Goal: Task Accomplishment & Management: Use online tool/utility

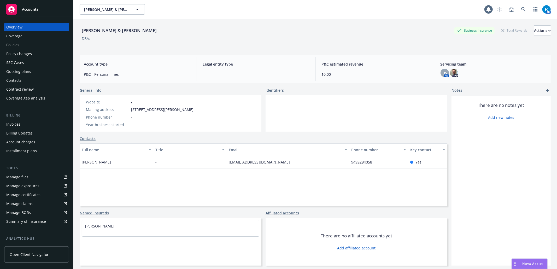
click at [21, 60] on div "SSC Cases" at bounding box center [15, 63] width 18 height 8
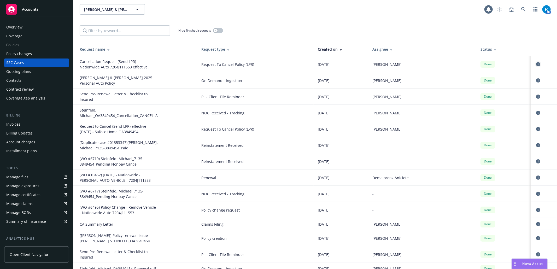
click at [418, 64] on icon "circleInformation" at bounding box center [538, 64] width 4 height 4
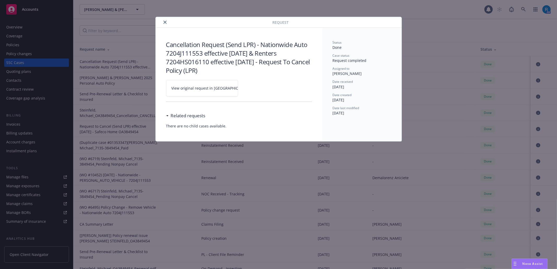
click at [253, 89] on icon at bounding box center [254, 88] width 3 height 3
click at [166, 21] on icon "close" at bounding box center [165, 22] width 3 height 3
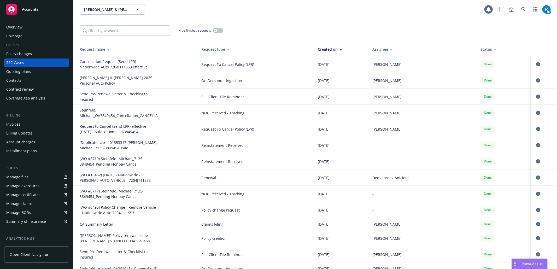
click at [13, 27] on div "Overview" at bounding box center [14, 27] width 16 height 8
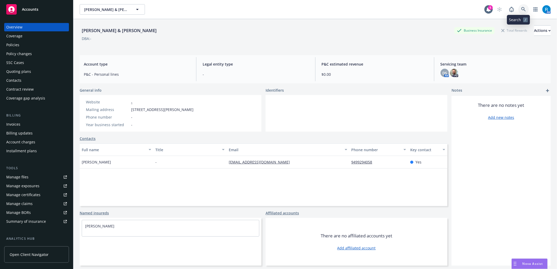
click at [418, 8] on link at bounding box center [524, 9] width 10 height 10
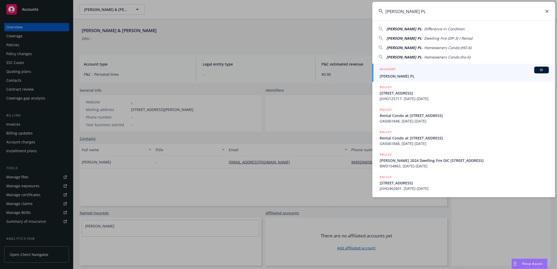
type input "Joseph J Wolosz PL"
click at [408, 74] on span "Joseph J Wolosz PL" at bounding box center [464, 75] width 169 height 5
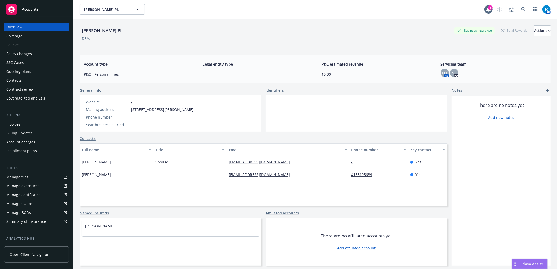
click at [9, 45] on div "Policies" at bounding box center [12, 45] width 13 height 8
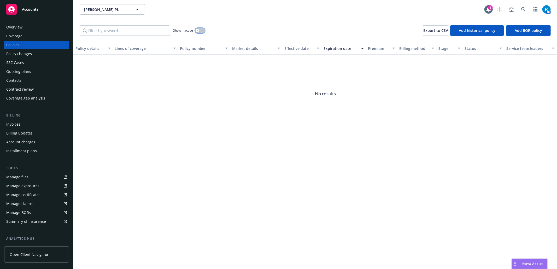
click at [202, 31] on button "button" at bounding box center [200, 30] width 10 height 5
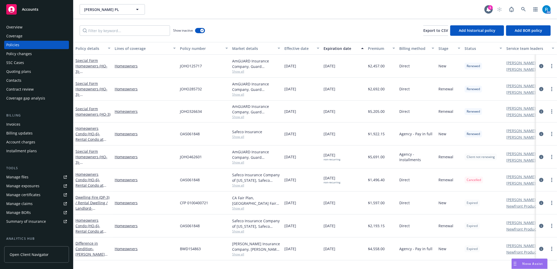
click at [17, 60] on div "SSC Cases" at bounding box center [15, 63] width 18 height 8
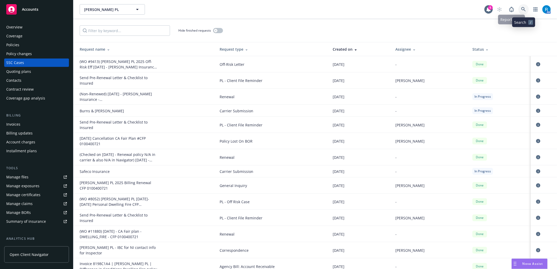
click at [418, 8] on link at bounding box center [524, 9] width 10 height 10
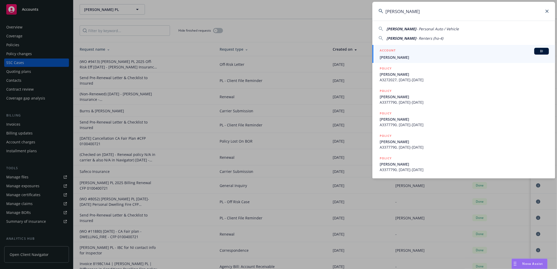
type input "Glasby, Johnanthony"
click at [418, 54] on div "ACCOUNT BI" at bounding box center [464, 51] width 169 height 7
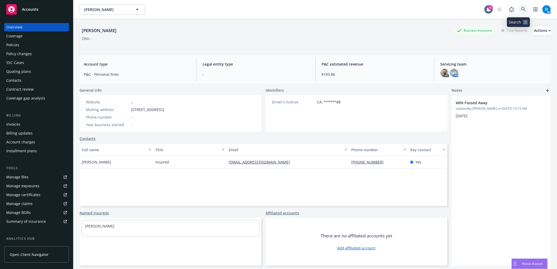
click at [418, 8] on icon at bounding box center [523, 9] width 5 height 5
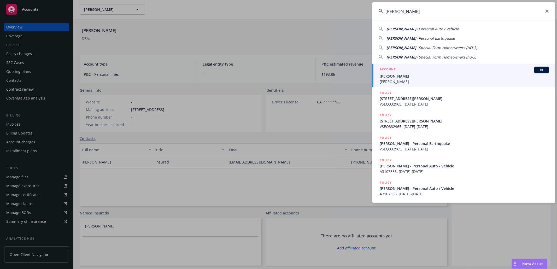
type input "[PERSON_NAME]"
click at [405, 73] on span "[PERSON_NAME]" at bounding box center [464, 75] width 169 height 5
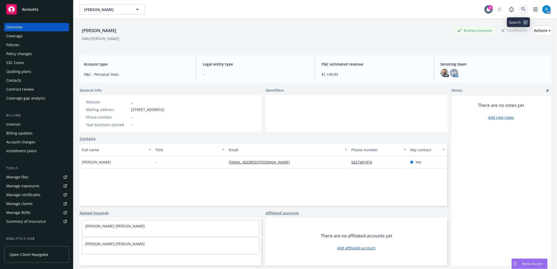
click at [418, 10] on icon at bounding box center [523, 9] width 5 height 5
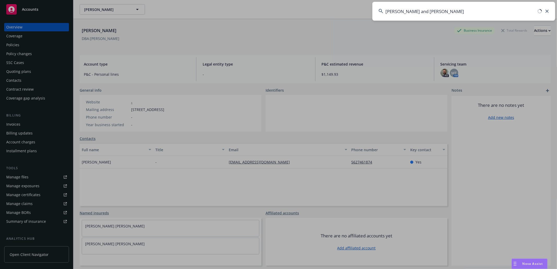
type input "Anna Martinez and Patricia Pollman"
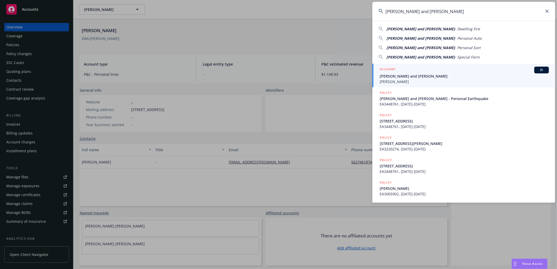
click at [418, 77] on span "Anna Martinez and Patricia Pollman" at bounding box center [464, 75] width 169 height 5
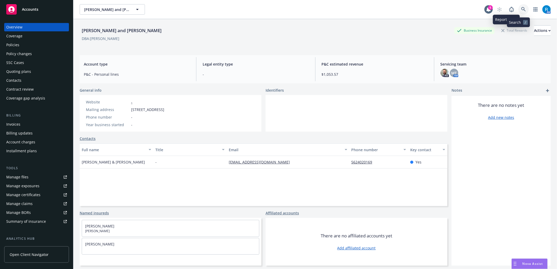
click at [418, 5] on link at bounding box center [524, 9] width 10 height 10
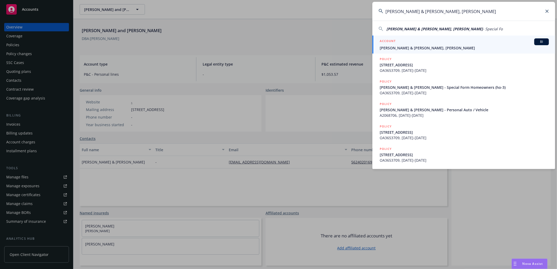
type input "Berry, L C & Darlene, Cynthia D Berry"
click at [418, 46] on span "Berry, L C & Darlene, Cynthia D Berry" at bounding box center [464, 47] width 169 height 5
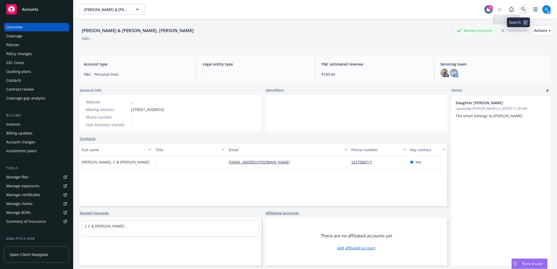
click at [418, 8] on link at bounding box center [524, 9] width 10 height 10
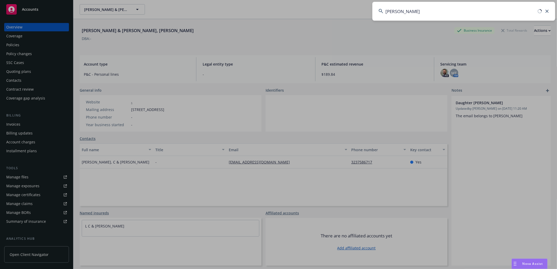
type input "Gomez, Arthur"
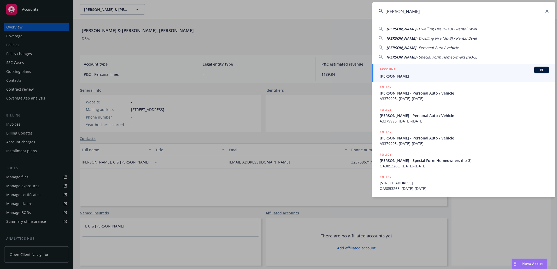
click at [393, 77] on span "Gomez, Arthur" at bounding box center [464, 75] width 169 height 5
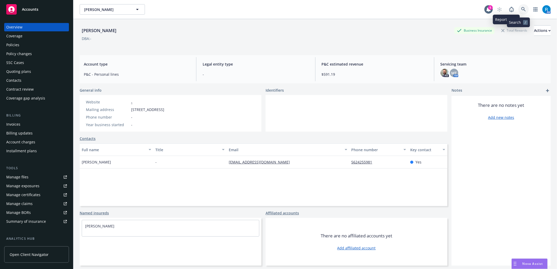
click at [418, 7] on link at bounding box center [524, 9] width 10 height 10
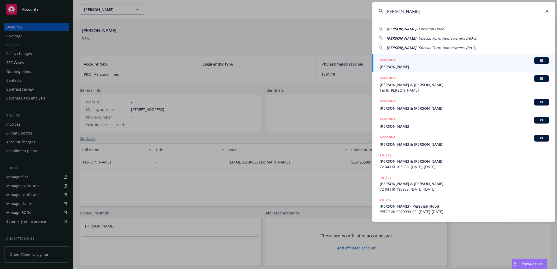
type input "Daniel Lim"
click at [396, 68] on span "Daniel Lim" at bounding box center [464, 66] width 169 height 5
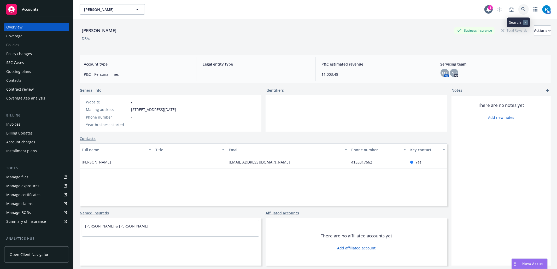
click at [418, 9] on icon at bounding box center [523, 9] width 5 height 5
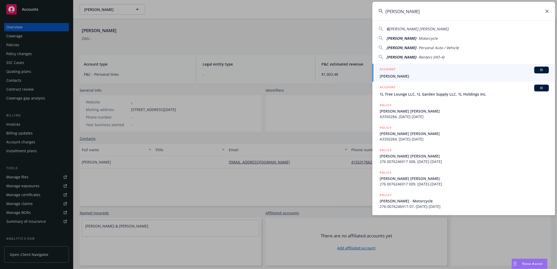
type input "Gary Young"
click at [418, 78] on span "Gary Young" at bounding box center [464, 75] width 169 height 5
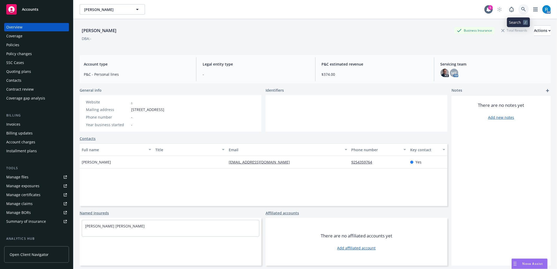
click at [418, 9] on icon at bounding box center [523, 9] width 4 height 4
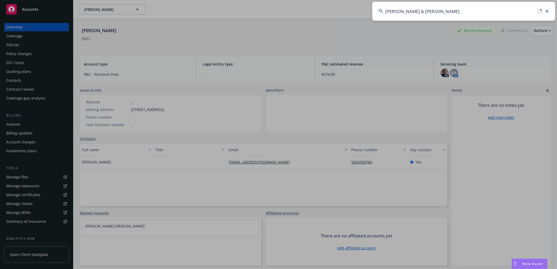
type input "Hachigian, Mark & Monique"
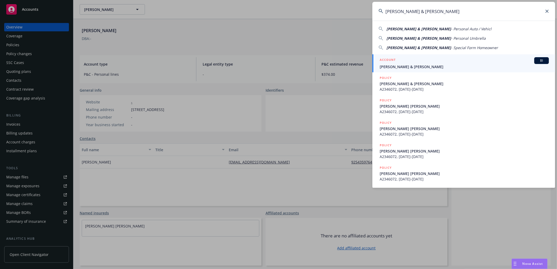
drag, startPoint x: 399, startPoint y: 65, endPoint x: 338, endPoint y: 67, distance: 61.1
click at [399, 65] on span "Hachigian, Mark & Monique" at bounding box center [464, 66] width 169 height 5
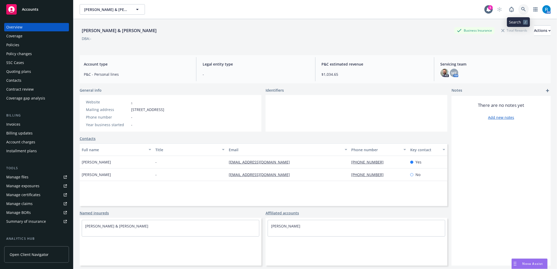
click at [418, 11] on link at bounding box center [524, 9] width 10 height 10
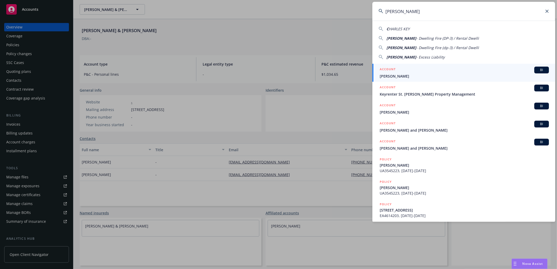
type input "Charles Key"
click at [397, 81] on link "ACCOUNT BI Charles Key" at bounding box center [464, 73] width 183 height 18
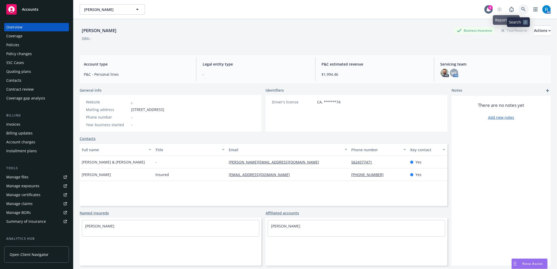
click at [418, 9] on icon at bounding box center [523, 9] width 5 height 5
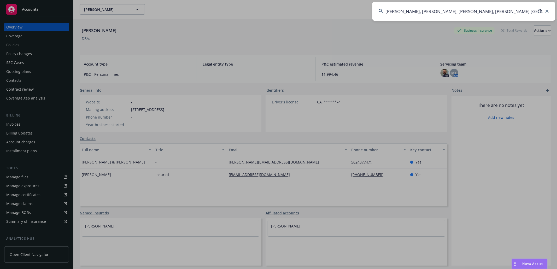
type input "Deborah Zepnick, Terese Duggan, Janet England, Kathleen V. England"
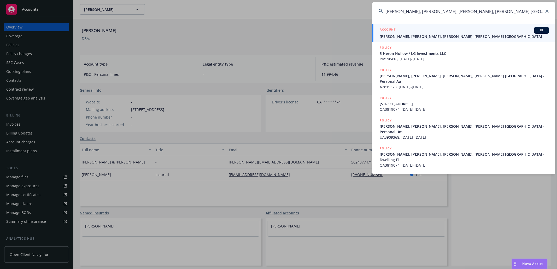
click at [418, 35] on span "Deborah Zepnick, Terese Duggan, Janet England, Kathleen V. England" at bounding box center [464, 36] width 169 height 5
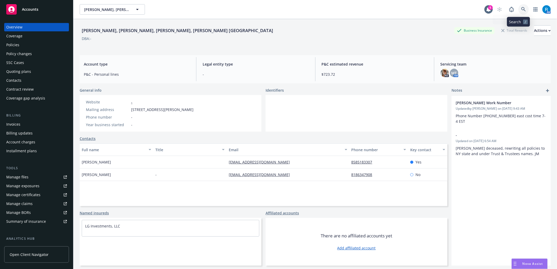
click at [418, 9] on icon at bounding box center [523, 9] width 4 height 4
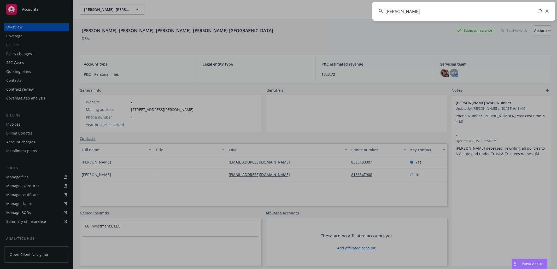
type input "Burak Gatenyo"
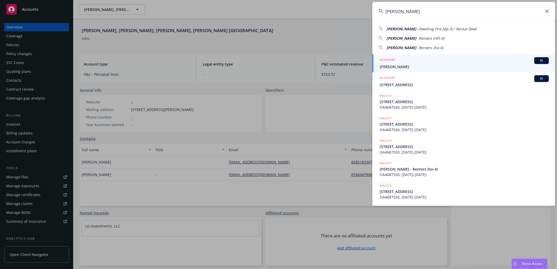
drag, startPoint x: 411, startPoint y: 63, endPoint x: 296, endPoint y: 98, distance: 120.3
click at [411, 64] on div "ACCOUNT BI" at bounding box center [464, 60] width 169 height 7
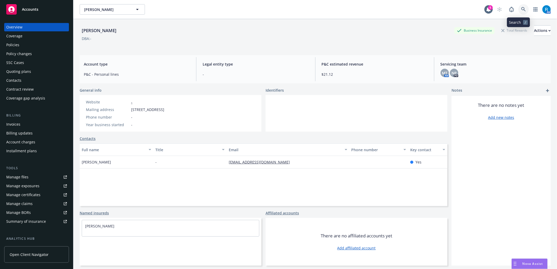
click at [418, 10] on icon at bounding box center [523, 9] width 5 height 5
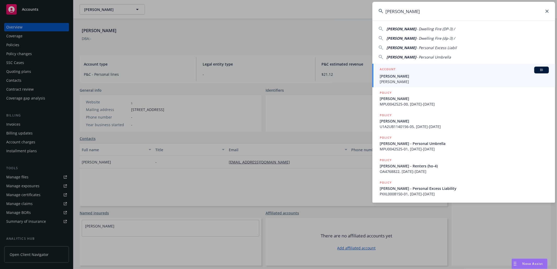
type input "Basilisa Chavez Maravilla"
drag, startPoint x: 403, startPoint y: 69, endPoint x: 255, endPoint y: 143, distance: 165.7
click at [403, 70] on div "ACCOUNT BI" at bounding box center [464, 70] width 169 height 7
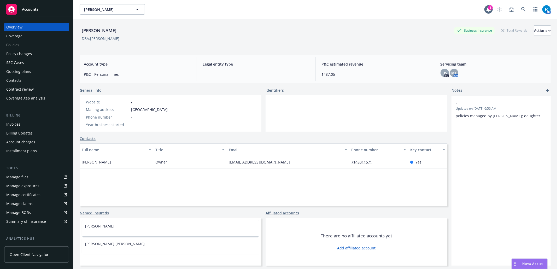
drag, startPoint x: 138, startPoint y: 29, endPoint x: 28, endPoint y: 37, distance: 110.3
click at [69, 32] on div "Accounts Overview Coverage Policies Policy changes SSC Cases Quoting plans Cont…" at bounding box center [278, 134] width 557 height 269
copy div "Policies Policy changes SSC Cases Quoting plans Contacts Contract review Covera…"
click at [131, 50] on div "Basilisa Chavez Maravilla Business Insurance Total Rewards Actions DBA: Miguel …" at bounding box center [315, 35] width 471 height 32
drag, startPoint x: 128, startPoint y: 30, endPoint x: 82, endPoint y: 30, distance: 46.2
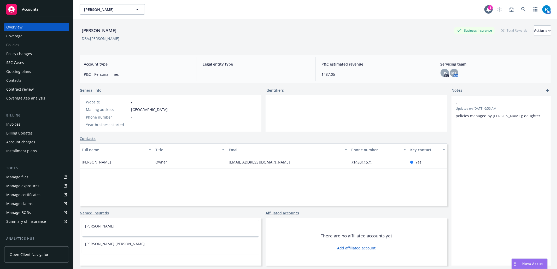
click at [82, 30] on div "Basilisa Chavez Maravilla Business Insurance Total Rewards Actions" at bounding box center [315, 30] width 471 height 10
copy div "Basilisa Chavez Maravilla"
click at [25, 47] on div "Policies" at bounding box center [36, 45] width 61 height 8
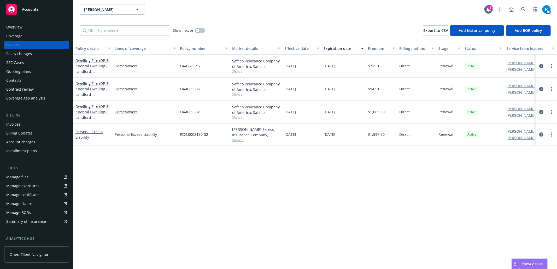
click at [17, 25] on div "Overview" at bounding box center [14, 27] width 16 height 8
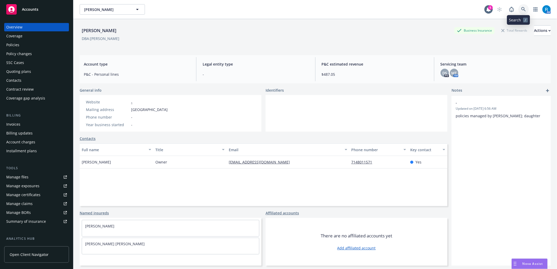
click at [418, 11] on icon at bounding box center [523, 9] width 5 height 5
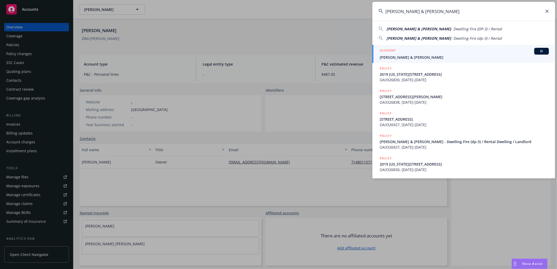
type input "Hsei, Paul & Becky"
click at [396, 59] on span "Hsei, Paul & Becky" at bounding box center [464, 57] width 169 height 5
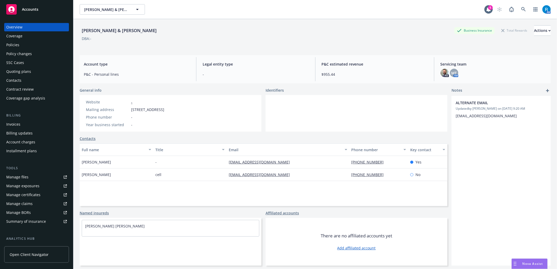
click at [25, 47] on div "Policies" at bounding box center [36, 45] width 61 height 8
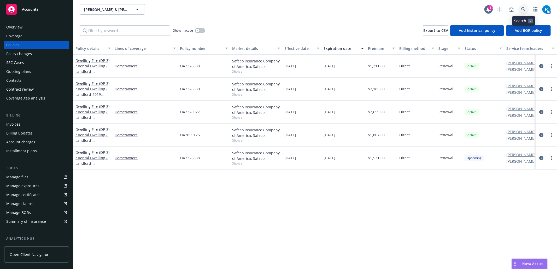
click at [418, 7] on icon at bounding box center [523, 9] width 5 height 5
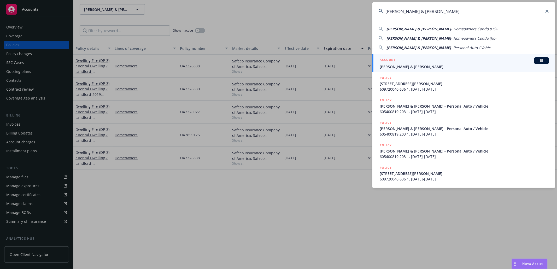
type input "Ben Wallace & Jessica Tsai"
click at [403, 60] on div "ACCOUNT BI" at bounding box center [464, 60] width 169 height 7
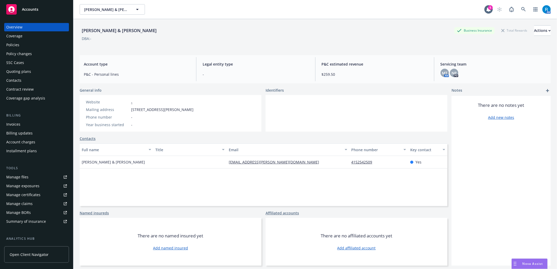
click at [20, 47] on div "Policies" at bounding box center [36, 45] width 61 height 8
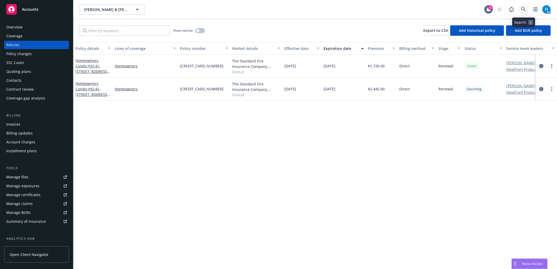
click at [418, 9] on icon at bounding box center [523, 9] width 4 height 4
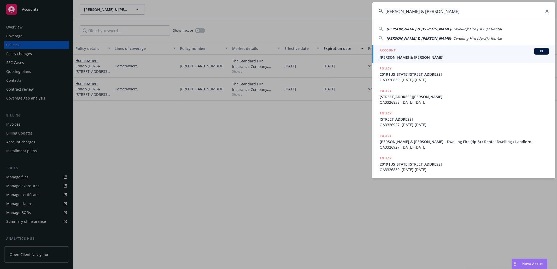
type input "Hsei, Paul & Becky"
click at [418, 60] on link "ACCOUNT BI Hsei, Paul & Becky" at bounding box center [464, 54] width 183 height 18
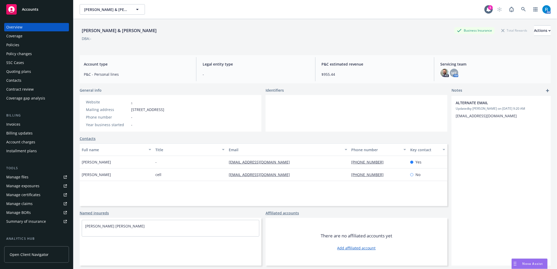
click at [28, 48] on div "Policies" at bounding box center [36, 45] width 61 height 8
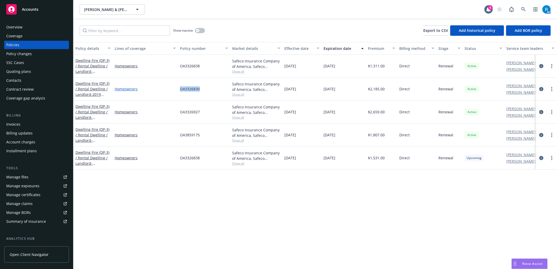
drag, startPoint x: 207, startPoint y: 88, endPoint x: 172, endPoint y: 88, distance: 35.0
click at [172, 88] on div "Dwelling Fire (DP-3) / Rental Dwelling / Landlord - 2019 DELAWARE ST HUNTINGTON…" at bounding box center [325, 89] width 504 height 23
copy div "OA3326830"
drag, startPoint x: 207, startPoint y: 112, endPoint x: 175, endPoint y: 112, distance: 32.4
click at [175, 112] on div "Dwelling Fire (DP-3) / Rental Dwelling / Landlord - 17092 WHITBY CIR APT 1-4 TU…" at bounding box center [325, 112] width 504 height 23
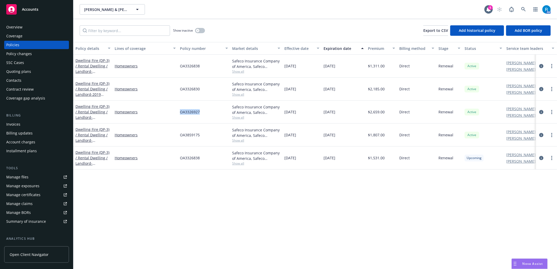
copy div "OA3326927"
click at [418, 7] on icon at bounding box center [523, 9] width 5 height 5
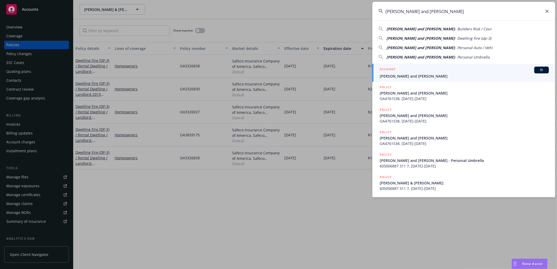
type input "James and Kathleen Ipekjian"
drag, startPoint x: 426, startPoint y: 73, endPoint x: 429, endPoint y: 72, distance: 3.0
click at [418, 73] on div "ACCOUNT BI James and Kathleen Ipekjian" at bounding box center [464, 73] width 169 height 12
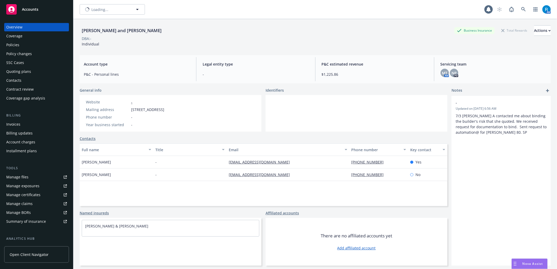
click at [17, 47] on div "Policies" at bounding box center [12, 45] width 13 height 8
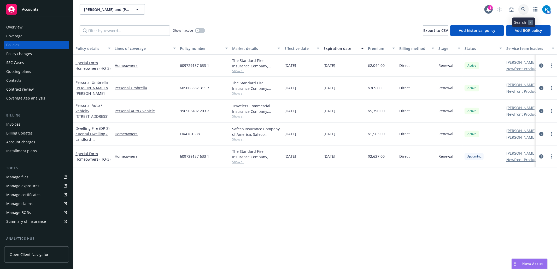
click at [418, 5] on link at bounding box center [524, 9] width 10 height 10
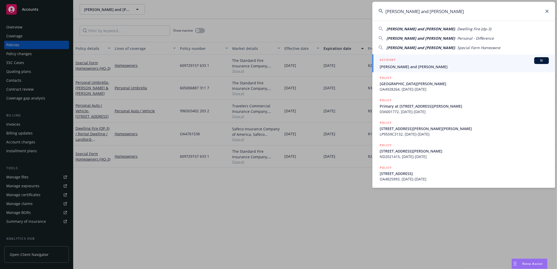
type input "Chris and David Willoughby"
click at [418, 69] on span "Chris and David Willoughby" at bounding box center [464, 66] width 169 height 5
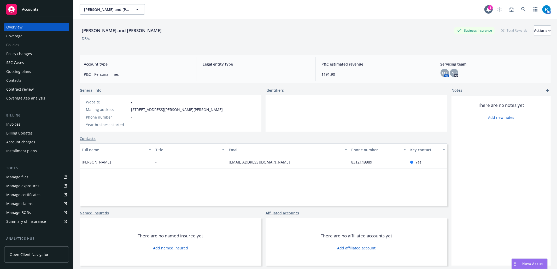
click at [26, 46] on div "Policies" at bounding box center [36, 45] width 61 height 8
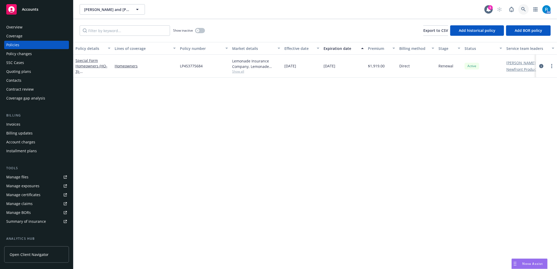
click at [418, 8] on icon at bounding box center [523, 9] width 5 height 5
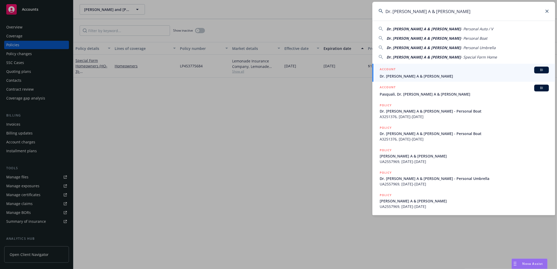
type input "Dr. Larry A & Nancy S Pasquali"
click at [415, 77] on span "Dr. Larry A & Nancy S Pasquali" at bounding box center [464, 75] width 169 height 5
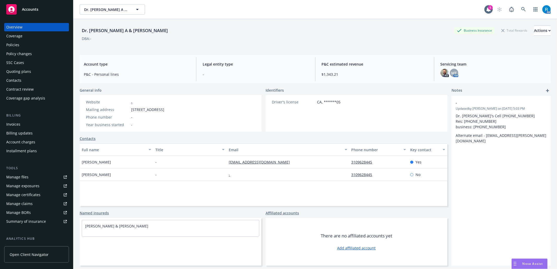
click at [30, 47] on div "Policies" at bounding box center [36, 45] width 61 height 8
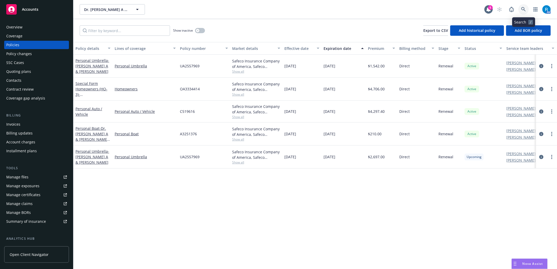
click at [418, 9] on icon at bounding box center [523, 9] width 4 height 4
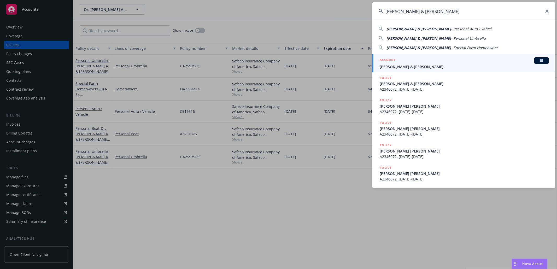
type input "Hachigian, Mark & Monique"
click at [405, 65] on span "Hachigian, Mark & Monique" at bounding box center [464, 66] width 169 height 5
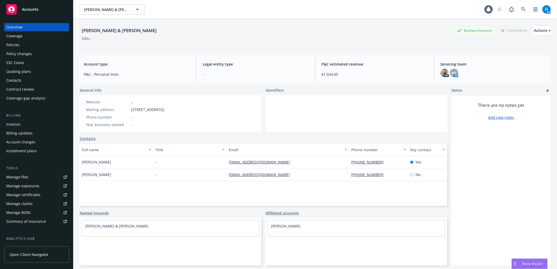
click at [27, 47] on div "Policies" at bounding box center [36, 45] width 61 height 8
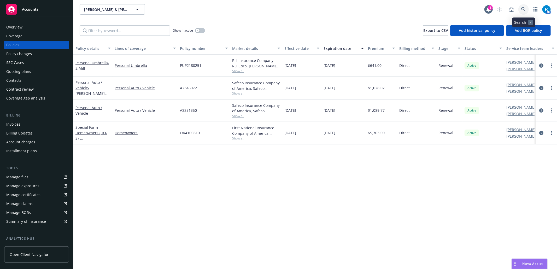
click at [418, 11] on icon at bounding box center [523, 9] width 5 height 5
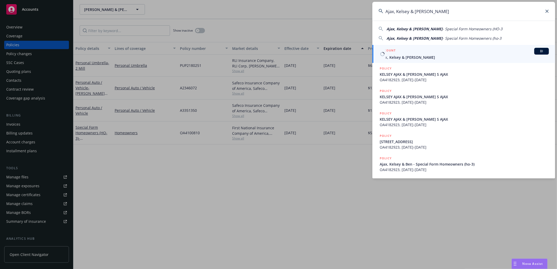
type input "Ajax, Kelsey & Ben"
click at [404, 53] on div "ACCOUNT BI" at bounding box center [464, 51] width 169 height 7
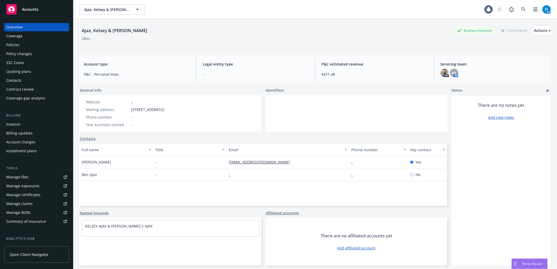
click at [37, 46] on div "Policies" at bounding box center [36, 45] width 61 height 8
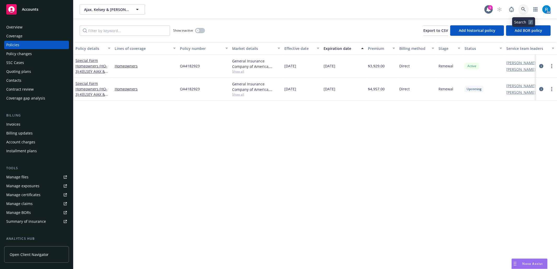
click at [418, 8] on link at bounding box center [524, 9] width 10 height 10
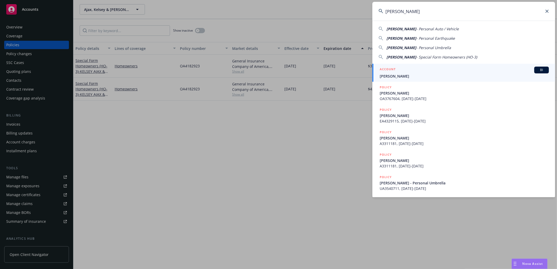
type input "Camarillo, Dana"
click at [418, 79] on link "ACCOUNT BI Camarillo, Dana" at bounding box center [464, 73] width 183 height 18
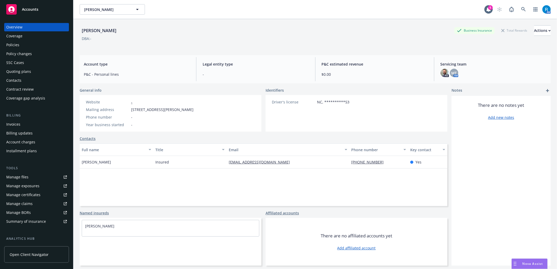
click at [32, 45] on div "Policies" at bounding box center [36, 45] width 61 height 8
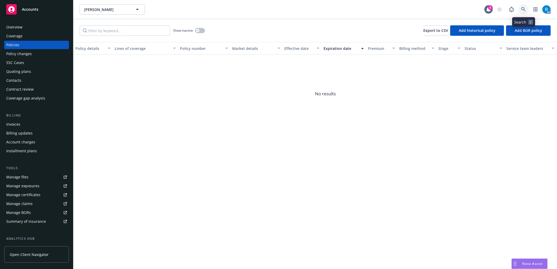
click at [418, 7] on link at bounding box center [524, 9] width 10 height 10
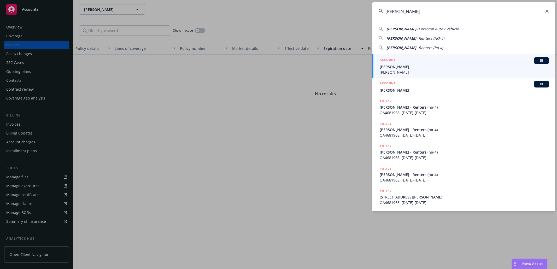
type input "Craig Gilwit"
click at [418, 65] on span "Craig Gilwit" at bounding box center [464, 66] width 169 height 5
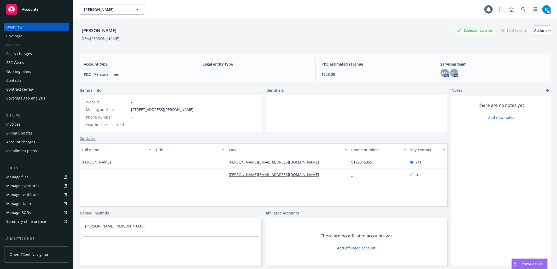
click at [26, 45] on div "Policies" at bounding box center [36, 45] width 61 height 8
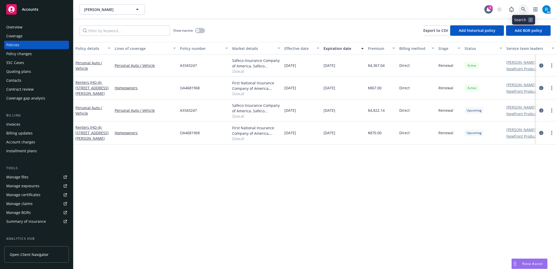
click at [418, 8] on link at bounding box center [524, 9] width 10 height 10
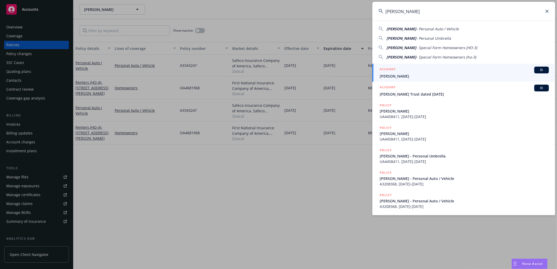
type input "Albrecht, Sandra"
click at [400, 73] on div "ACCOUNT BI" at bounding box center [464, 70] width 169 height 7
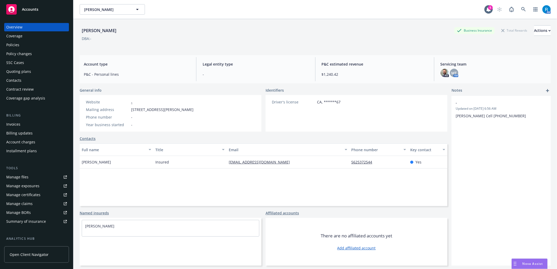
click at [22, 44] on div "Policies" at bounding box center [36, 45] width 61 height 8
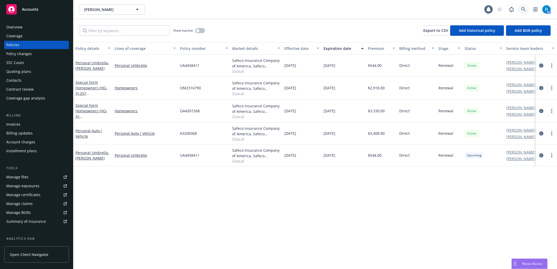
click at [418, 11] on icon at bounding box center [523, 9] width 5 height 5
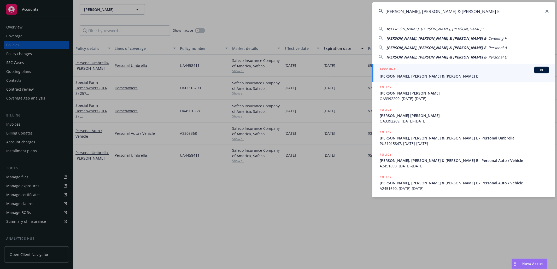
type input "Nichols Jr, Robert L Nichols & Cora E"
click at [402, 75] on span "Nichols Jr, Robert L Nichols & Cora E" at bounding box center [464, 75] width 169 height 5
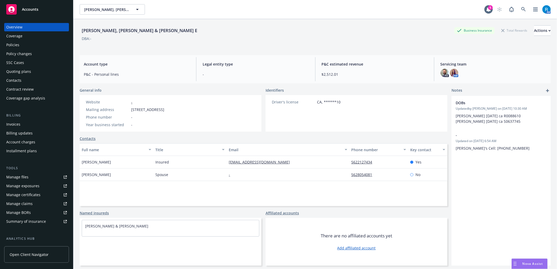
click at [22, 46] on div "Policies" at bounding box center [36, 45] width 61 height 8
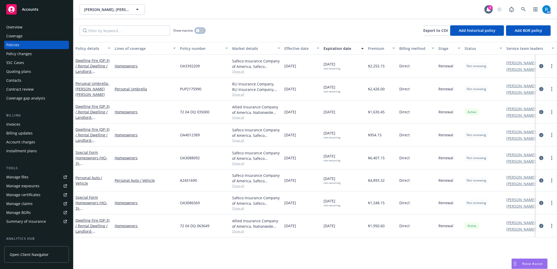
click at [199, 31] on icon "button" at bounding box center [198, 31] width 2 height 2
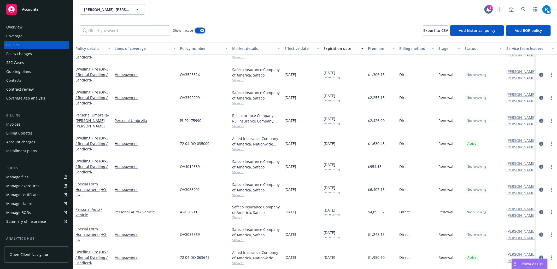
scroll to position [1044, 0]
click at [418, 9] on icon at bounding box center [523, 9] width 5 height 5
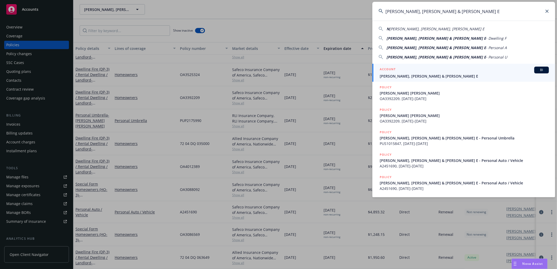
type input "Nichols Jr, Robert L Nichols & Cora E"
click at [418, 71] on div "ACCOUNT BI" at bounding box center [464, 70] width 169 height 7
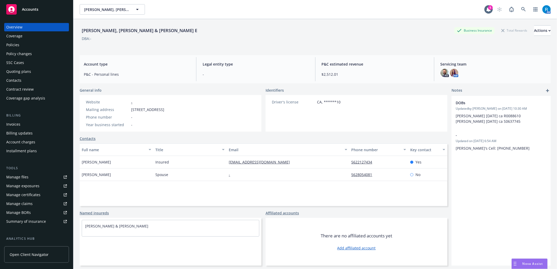
click at [25, 46] on div "Policies" at bounding box center [36, 45] width 61 height 8
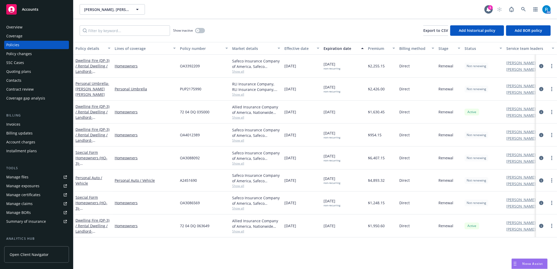
click at [16, 64] on div "SSC Cases" at bounding box center [15, 63] width 18 height 8
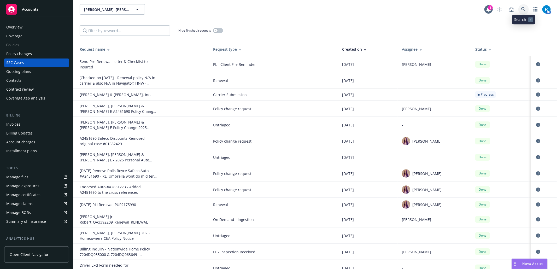
click at [418, 8] on link at bounding box center [524, 9] width 10 height 10
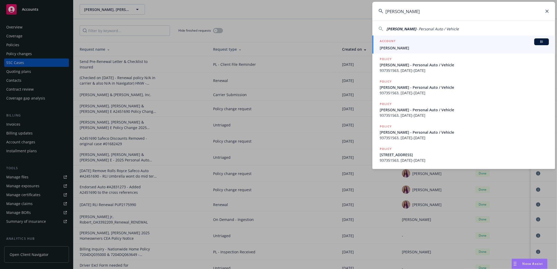
type input "Chelsea Waggener"
click at [405, 44] on div "ACCOUNT BI" at bounding box center [464, 41] width 169 height 7
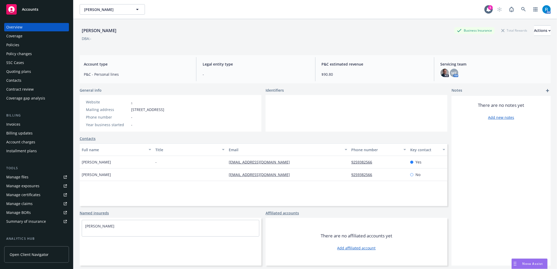
click at [14, 45] on div "Policies" at bounding box center [12, 45] width 13 height 8
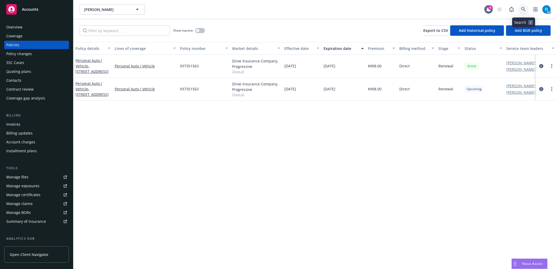
click at [418, 9] on icon at bounding box center [523, 9] width 5 height 5
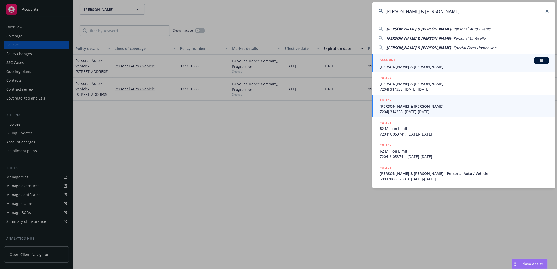
type input "Benn Dickson & Sabrina Axt"
click at [411, 67] on span "Benn Dickson & Sabrina Axt" at bounding box center [464, 66] width 169 height 5
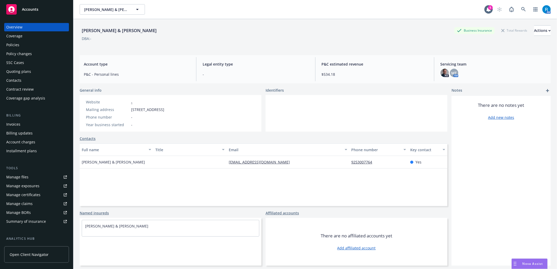
click at [28, 47] on div "Policies" at bounding box center [36, 45] width 61 height 8
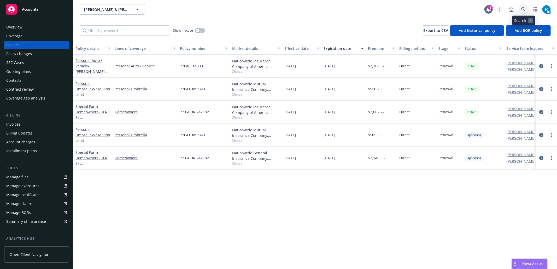
click at [418, 6] on link at bounding box center [524, 9] width 10 height 10
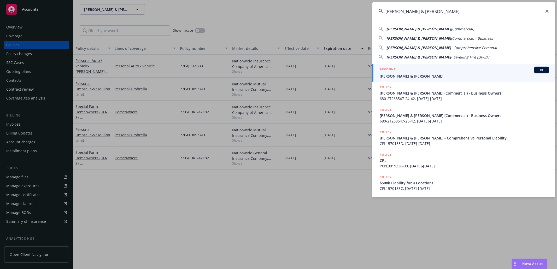
type input "Coulter, John & Christina"
click at [417, 75] on span "Coulter, John & Christina" at bounding box center [464, 75] width 169 height 5
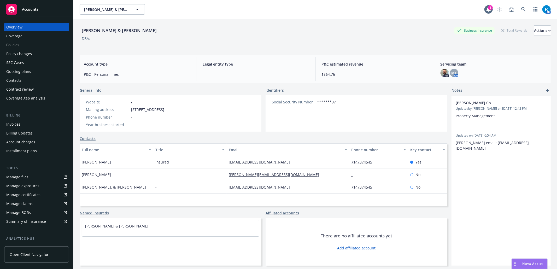
click at [38, 47] on div "Policies" at bounding box center [36, 45] width 61 height 8
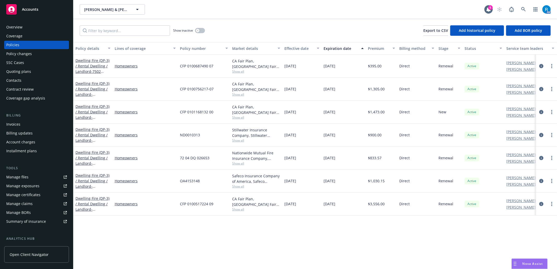
click at [33, 66] on div "SSC Cases" at bounding box center [36, 63] width 61 height 8
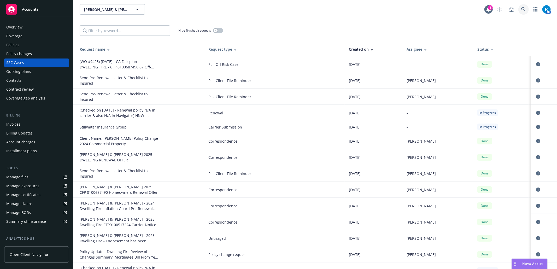
click at [418, 6] on link at bounding box center [524, 9] width 10 height 10
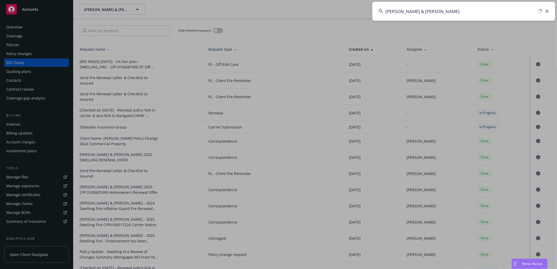
type input "Roberto & Karla Diaz"
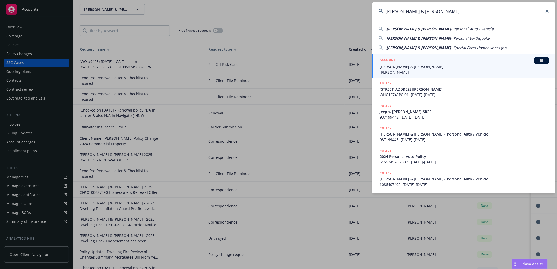
click at [408, 68] on span "Roberto & Karla Diaz" at bounding box center [464, 66] width 169 height 5
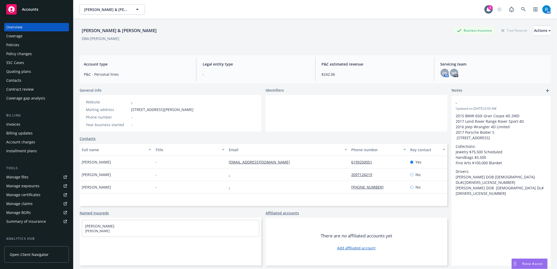
click at [29, 44] on div "Policies" at bounding box center [36, 45] width 61 height 8
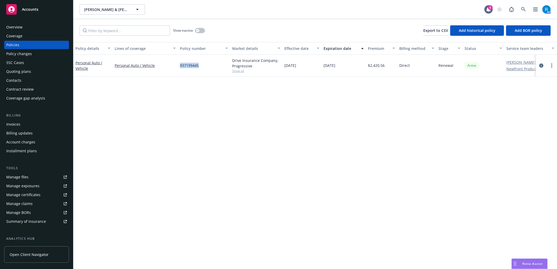
drag, startPoint x: 207, startPoint y: 64, endPoint x: 11, endPoint y: 72, distance: 196.6
click at [170, 64] on div "Personal Auto / Vehicle Personal Auto / Vehicle 937199445 Drive Insurance Compa…" at bounding box center [325, 66] width 504 height 22
copy div "937199445"
click at [418, 7] on icon at bounding box center [523, 9] width 5 height 5
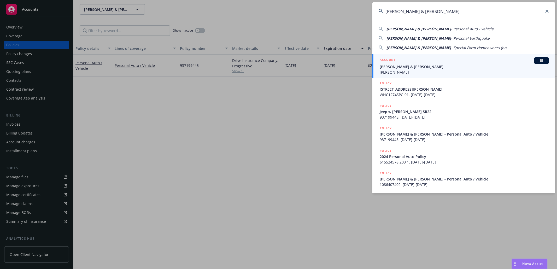
type input "Roberto & Karla Diaz"
click at [410, 67] on span "Roberto & Karla Diaz" at bounding box center [464, 66] width 169 height 5
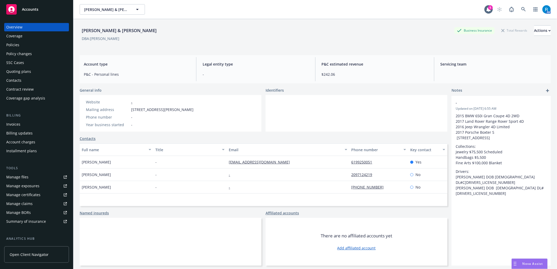
click at [34, 46] on div "Policies" at bounding box center [36, 45] width 61 height 8
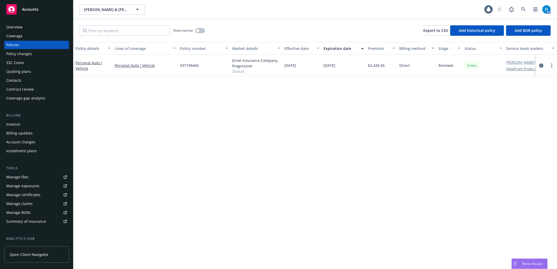
click at [29, 62] on div "SSC Cases" at bounding box center [36, 63] width 61 height 8
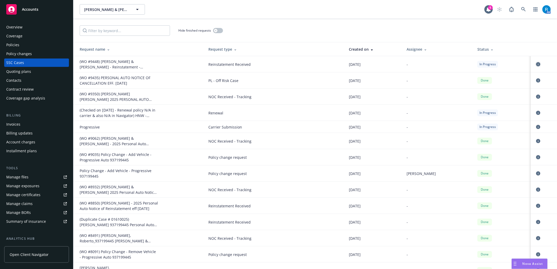
click at [418, 66] on icon "circleInformation" at bounding box center [538, 64] width 4 height 4
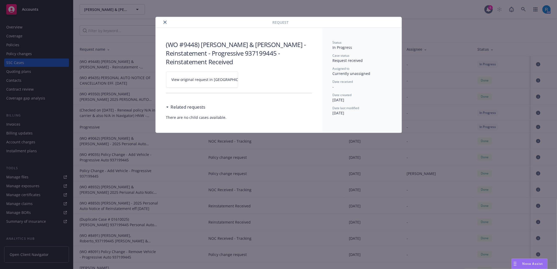
click at [418, 80] on div "Request (WO #9448) Roberto & Karla Diaz - Reinstatement - Progressive 937199445…" at bounding box center [278, 134] width 557 height 269
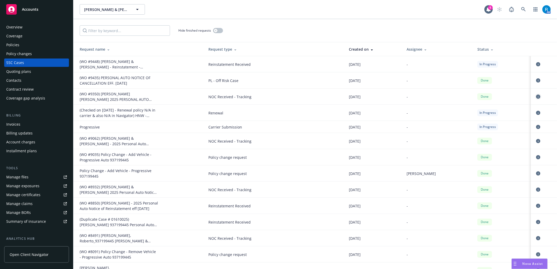
click at [418, 96] on link "circleInformation" at bounding box center [538, 97] width 6 height 6
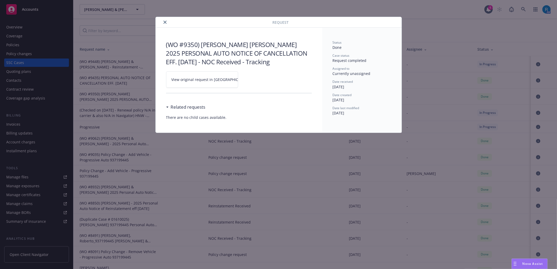
click at [253, 79] on icon at bounding box center [254, 79] width 3 height 3
drag, startPoint x: 16, startPoint y: 45, endPoint x: 36, endPoint y: 42, distance: 20.1
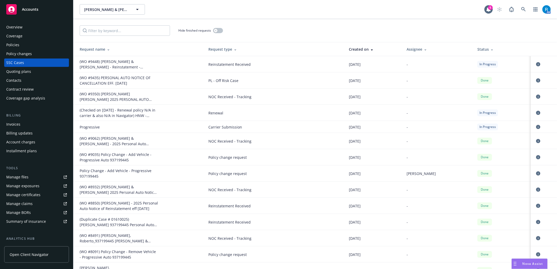
click at [31, 46] on div "Policies" at bounding box center [36, 45] width 61 height 8
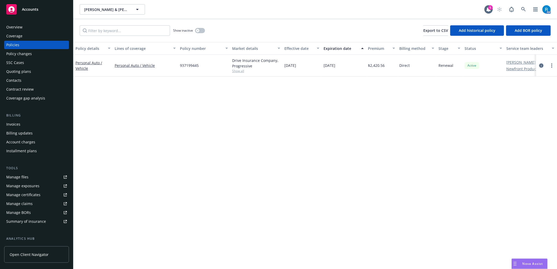
drag, startPoint x: 544, startPoint y: 65, endPoint x: 540, endPoint y: 66, distance: 3.7
click at [418, 66] on link "circleInformation" at bounding box center [541, 65] width 6 height 6
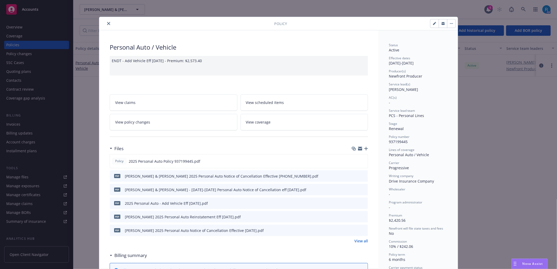
click at [364, 150] on icon "button" at bounding box center [366, 149] width 4 height 4
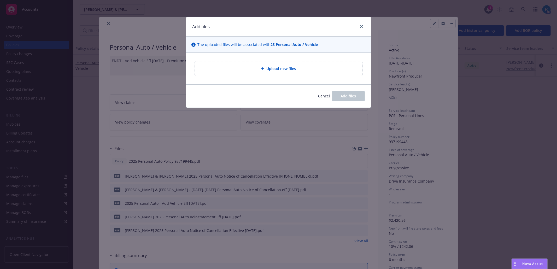
click at [274, 73] on div "Upload new files" at bounding box center [279, 68] width 168 height 14
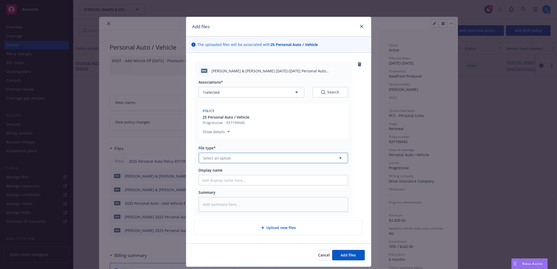
click at [212, 157] on span "Select an option" at bounding box center [217, 157] width 28 height 5
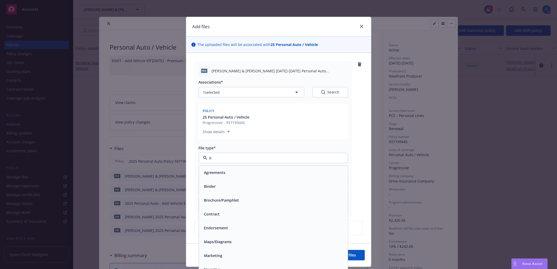
type input "Re"
drag, startPoint x: 219, startPoint y: 242, endPoint x: 224, endPoint y: 206, distance: 35.9
click at [219, 202] on span "Reinstatement" at bounding box center [217, 241] width 26 height 5
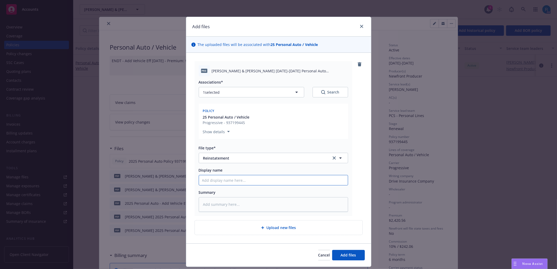
click at [222, 176] on input "Display name" at bounding box center [273, 180] width 149 height 10
paste input "Roberto & Karla Diaz 2025-2026 Personal Auto Reinstatement Effective 08-19-2025"
type textarea "x"
type input "Roberto & Karla Diaz 2025-2026 Personal Auto Reinstatement Effective 08-19-2025"
click at [350, 202] on span "Add files" at bounding box center [348, 255] width 15 height 5
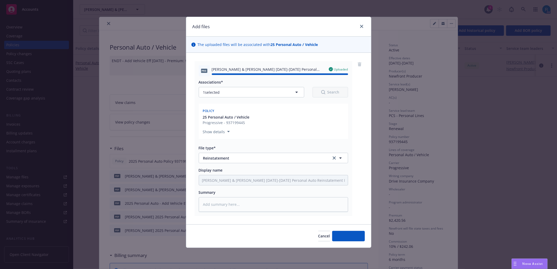
type textarea "x"
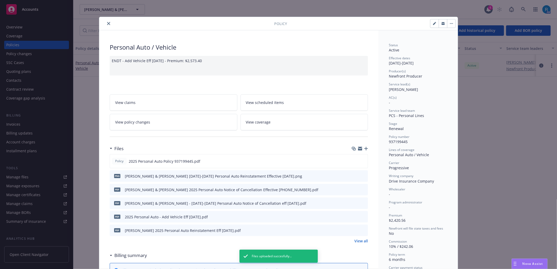
click at [107, 22] on icon "close" at bounding box center [108, 23] width 3 height 3
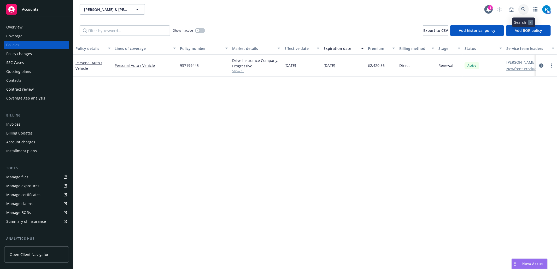
click at [418, 9] on link at bounding box center [524, 9] width 10 height 10
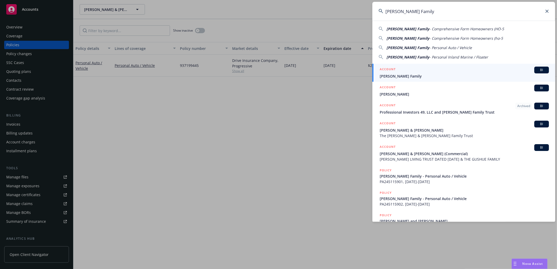
type input "Davis Family"
click at [418, 75] on span "Davis Family" at bounding box center [464, 75] width 169 height 5
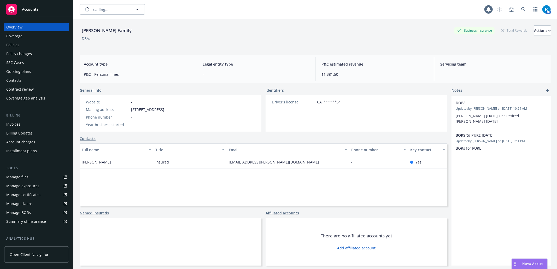
click at [34, 61] on div "SSC Cases" at bounding box center [36, 63] width 61 height 8
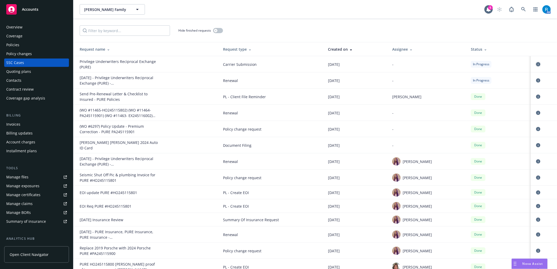
click at [418, 63] on icon "circleInformation" at bounding box center [538, 64] width 4 height 4
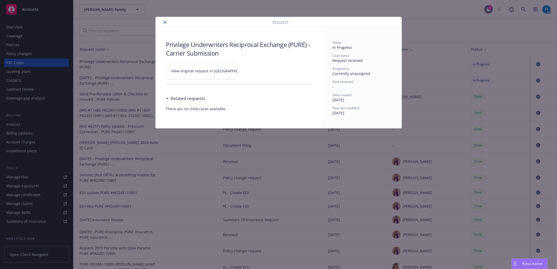
click at [253, 71] on icon at bounding box center [254, 70] width 3 height 3
click at [168, 20] on div at bounding box center [215, 22] width 115 height 6
click at [166, 23] on icon "close" at bounding box center [165, 22] width 3 height 3
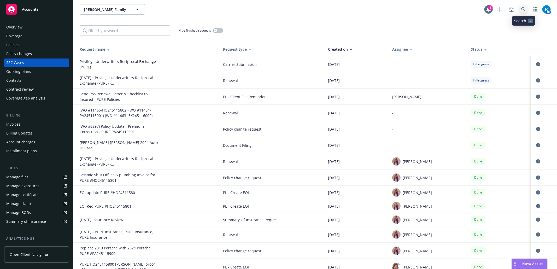
click at [418, 9] on icon at bounding box center [523, 9] width 4 height 4
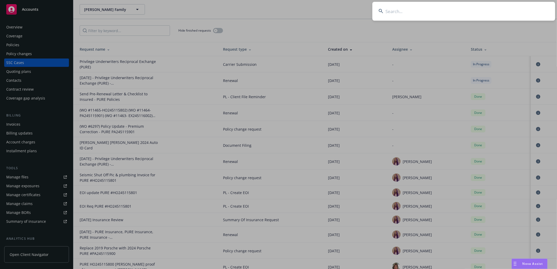
click at [404, 12] on input at bounding box center [464, 11] width 183 height 19
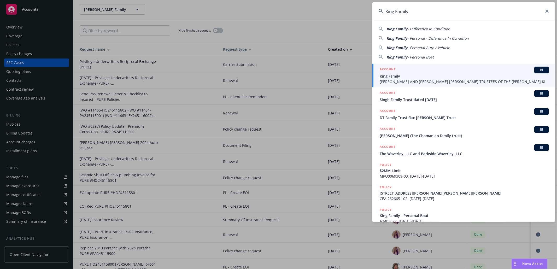
type input "King Family"
click at [411, 76] on span "King Family" at bounding box center [464, 75] width 169 height 5
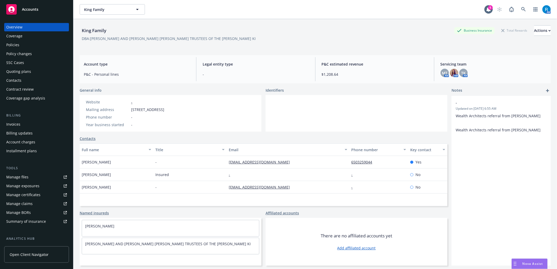
click at [40, 46] on div "Policies" at bounding box center [36, 45] width 61 height 8
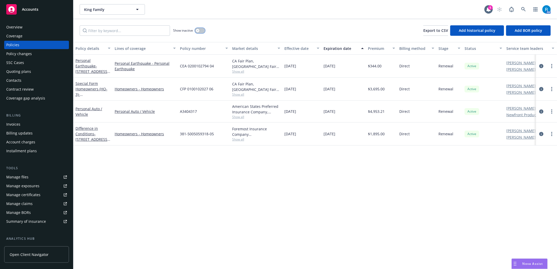
click at [200, 30] on div "button" at bounding box center [198, 31] width 4 height 4
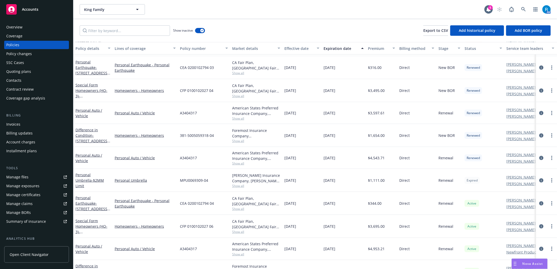
scroll to position [584, 0]
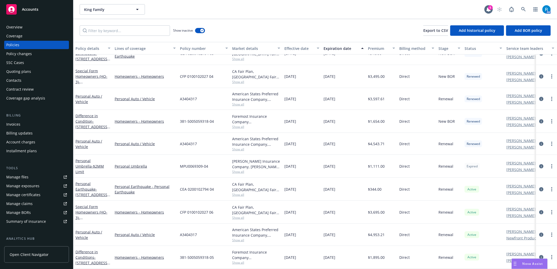
click at [37, 33] on div "Coverage" at bounding box center [36, 36] width 61 height 8
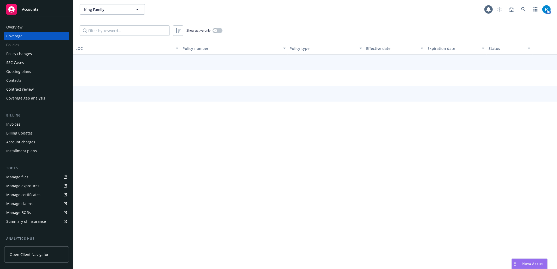
click at [37, 31] on div "Overview" at bounding box center [36, 27] width 61 height 8
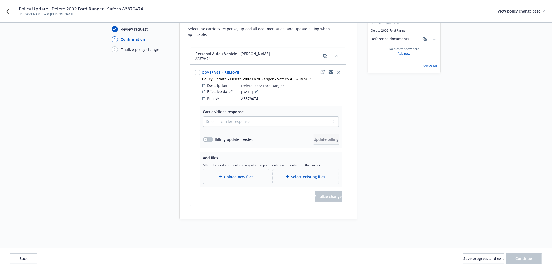
scroll to position [38, 0]
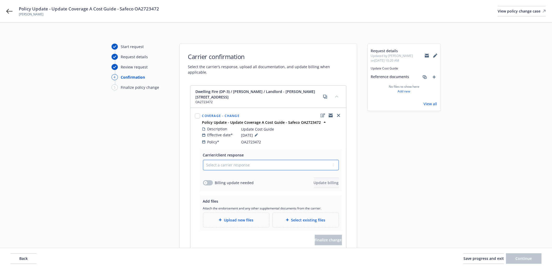
click at [231, 162] on select "Select a carrier response Accepted Accepted with revision No endorsement needed…" at bounding box center [271, 165] width 136 height 10
select select "ACCEPTED"
click at [203, 160] on select "Select a carrier response Accepted Accepted with revision No endorsement needed…" at bounding box center [271, 165] width 136 height 10
click at [207, 181] on div "button" at bounding box center [206, 183] width 4 height 4
click at [314, 180] on span "Update billing" at bounding box center [326, 182] width 25 height 5
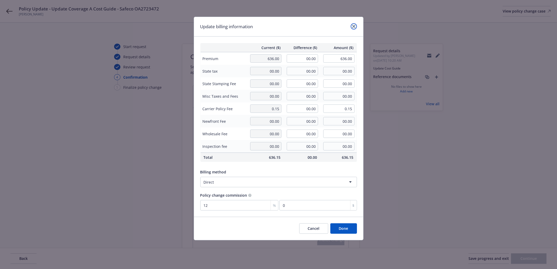
click at [353, 27] on icon "close" at bounding box center [353, 26] width 3 height 3
